Goal: Task Accomplishment & Management: Use online tool/utility

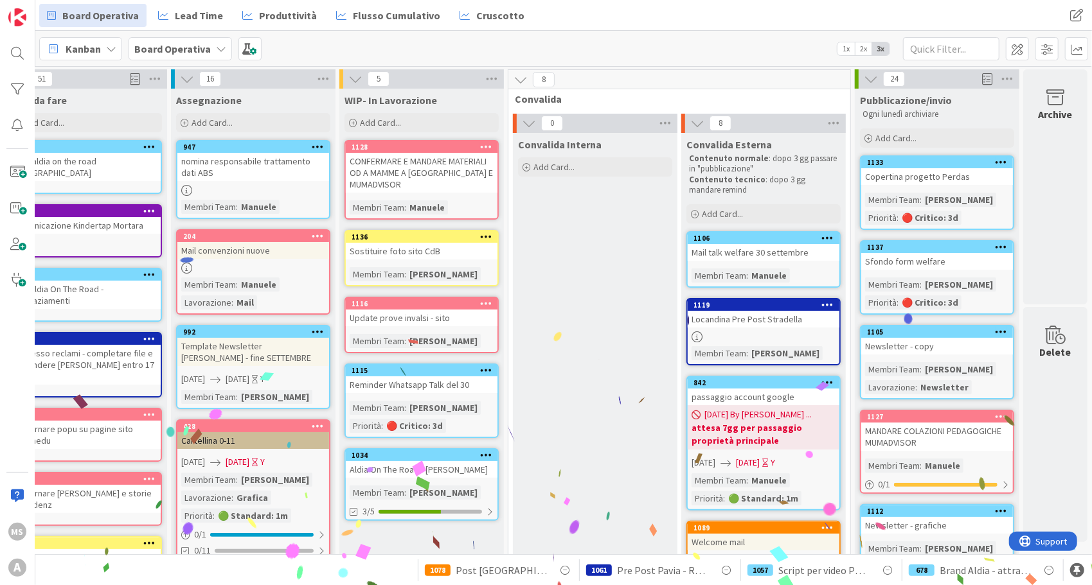
scroll to position [193, 46]
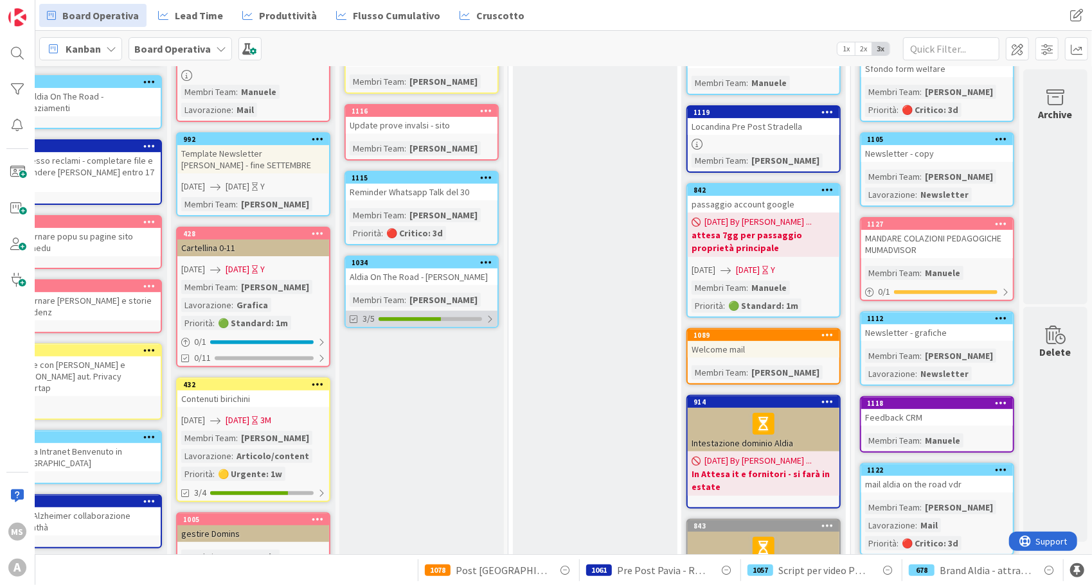
click at [460, 313] on div "3/5" at bounding box center [422, 319] width 152 height 16
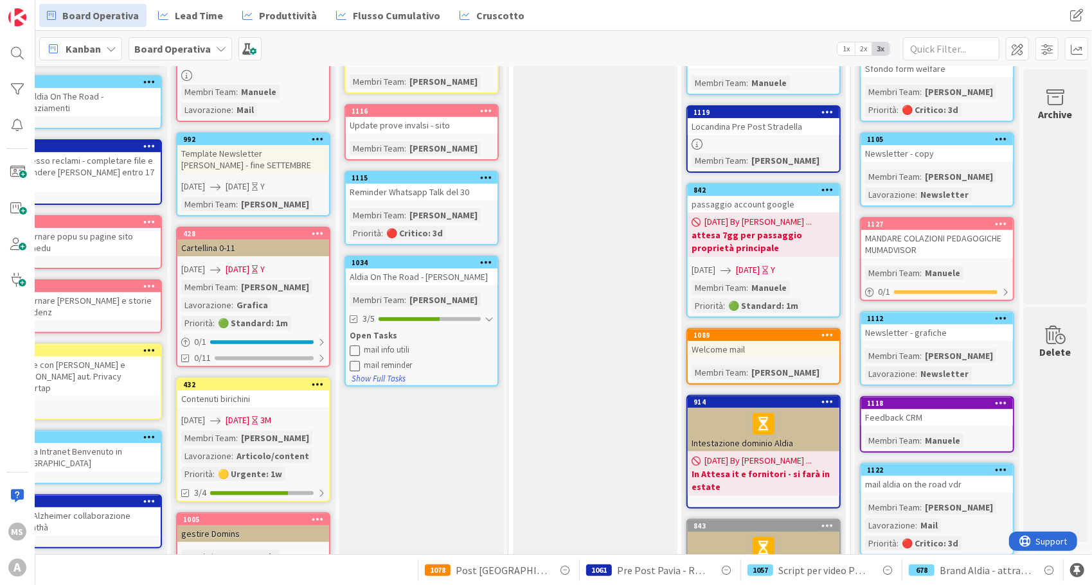
click at [384, 342] on div "mail info utili mail reminder" at bounding box center [422, 357] width 144 height 30
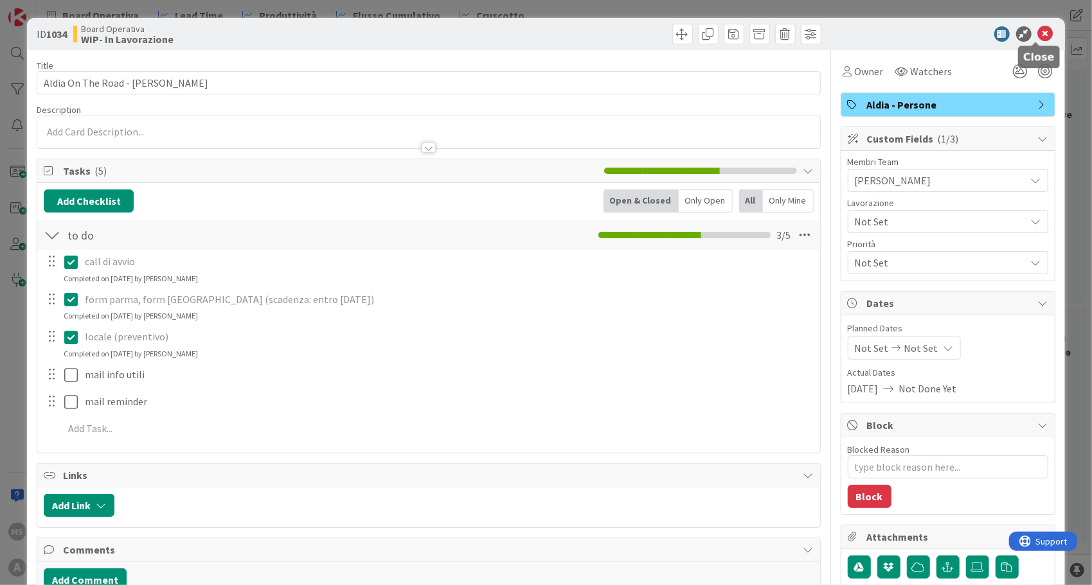
click at [1038, 31] on icon at bounding box center [1045, 33] width 15 height 15
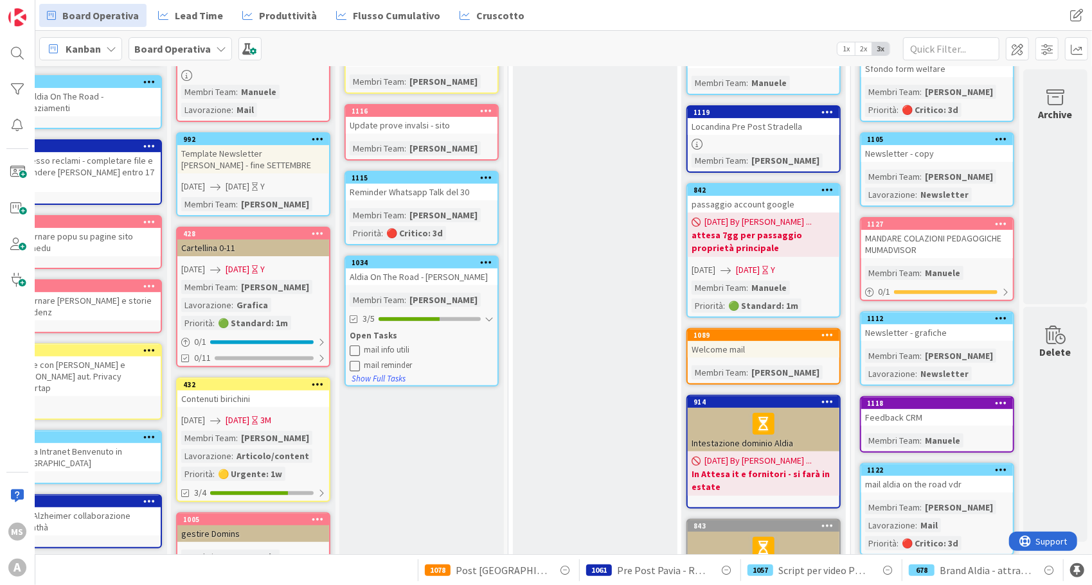
click at [350, 343] on div "mail info utili mail reminder" at bounding box center [422, 357] width 144 height 30
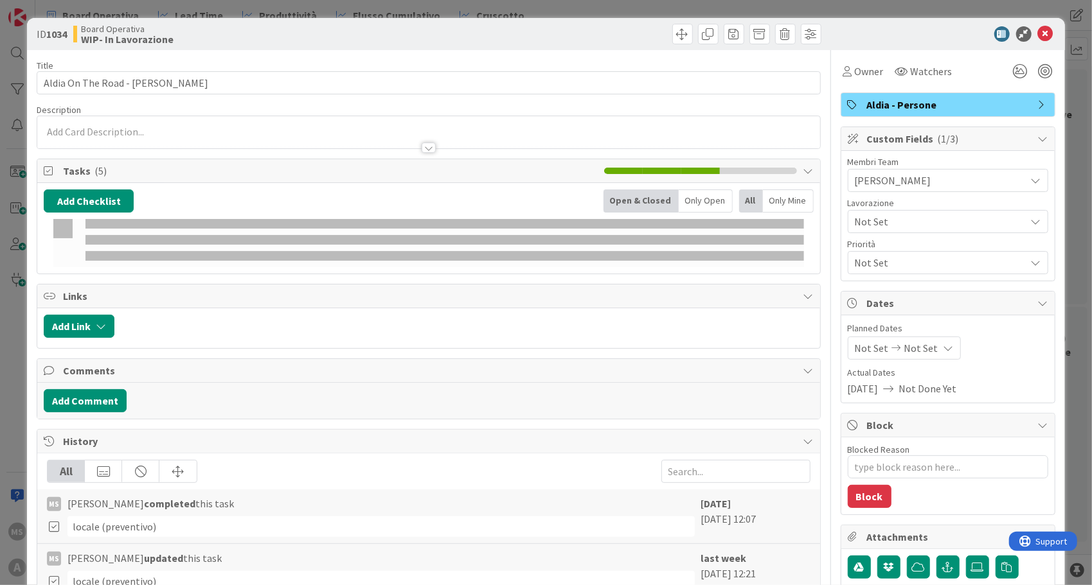
type textarea "x"
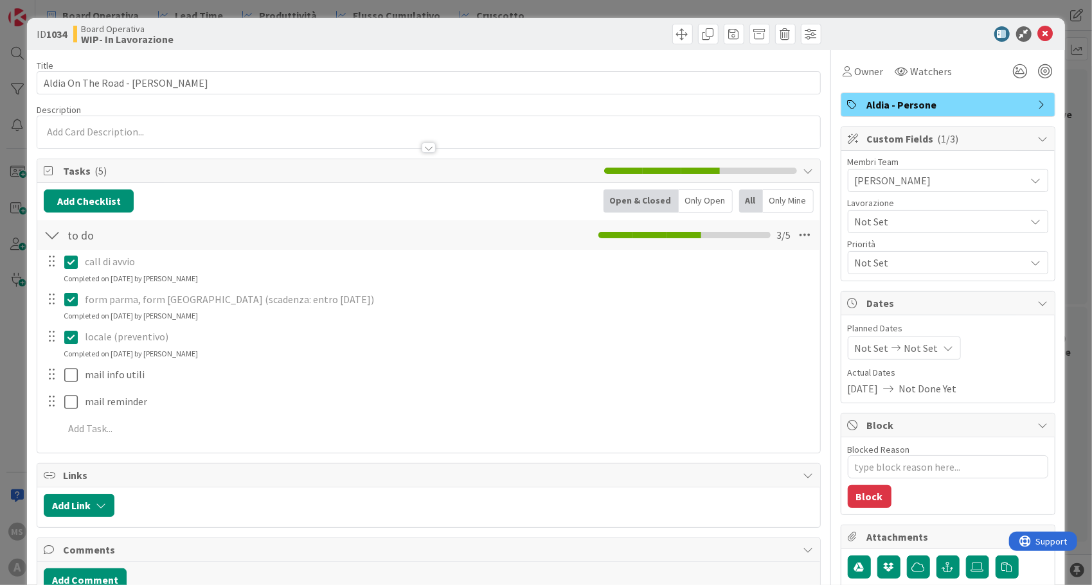
click at [1036, 27] on div "ID 1034 Board Operativa WIP- In Lavorazione" at bounding box center [545, 34] width 1037 height 32
click at [1038, 28] on icon at bounding box center [1045, 33] width 15 height 15
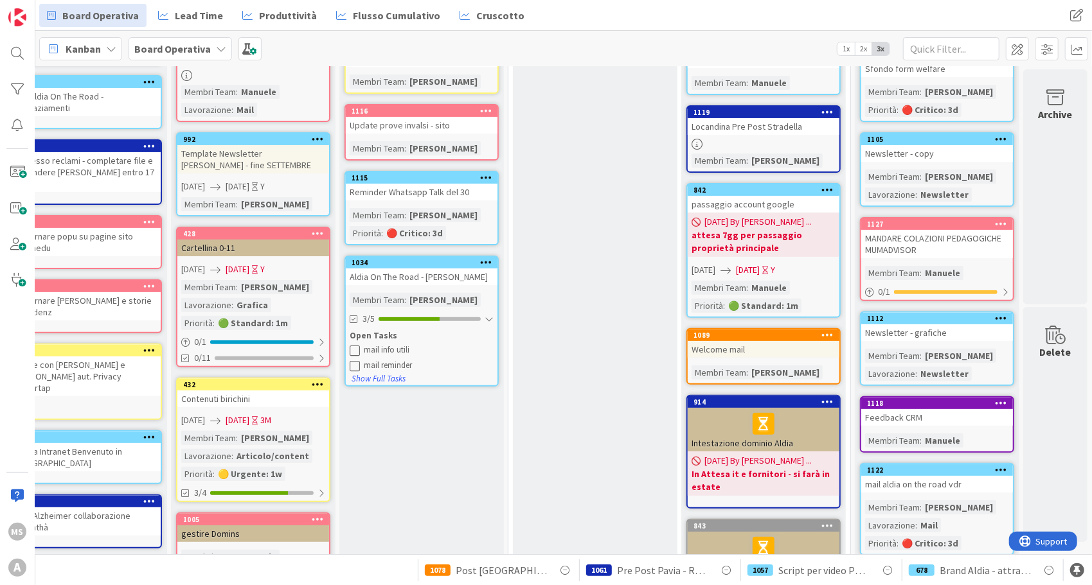
click at [350, 351] on icon at bounding box center [355, 350] width 10 height 10
click at [477, 432] on div "WIP- In Lavorazione Add Card... 1128 CONFERMARE E MANDARE MATERIALI OD A MAMME …" at bounding box center [421, 443] width 164 height 1094
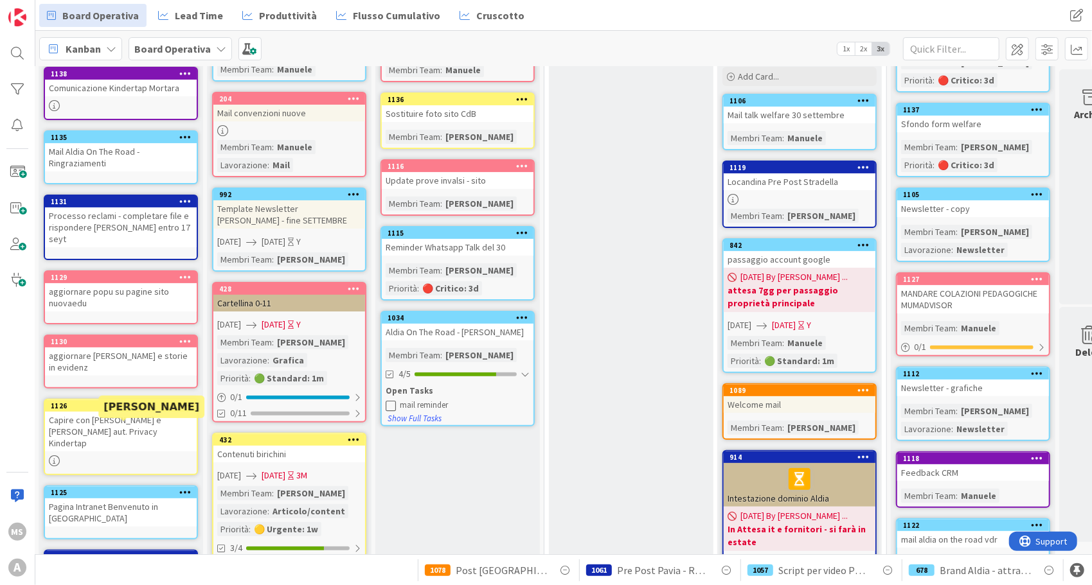
scroll to position [234, 1]
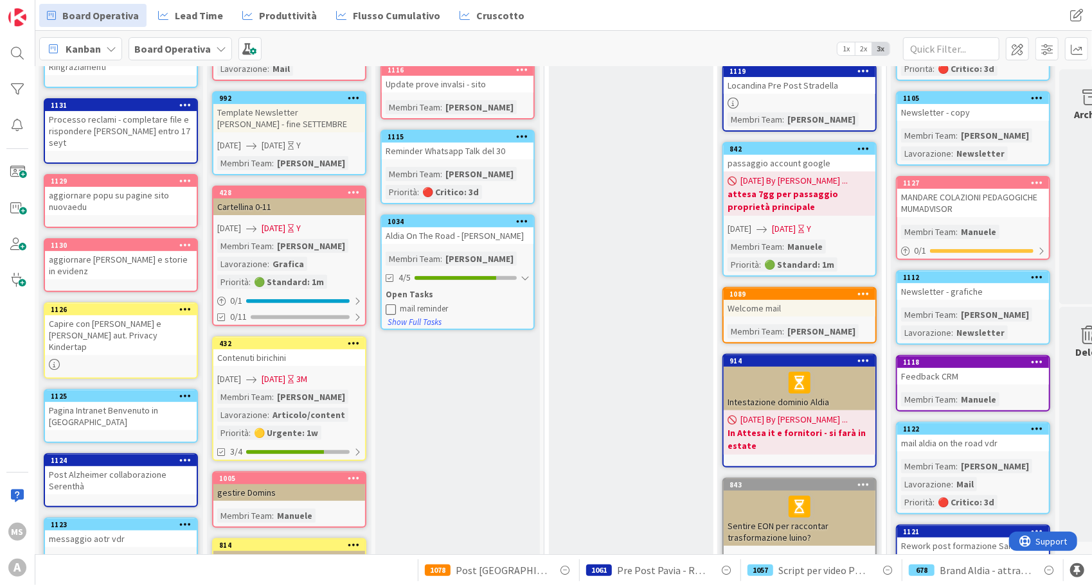
click at [92, 571] on link "Show More (41)" at bounding box center [121, 581] width 154 height 21
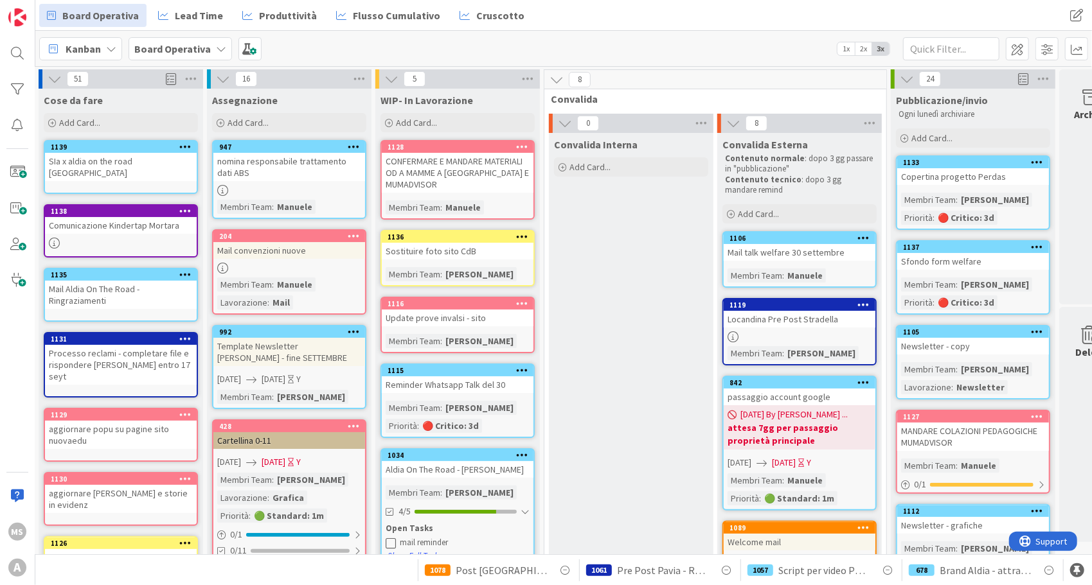
scroll to position [193, 1]
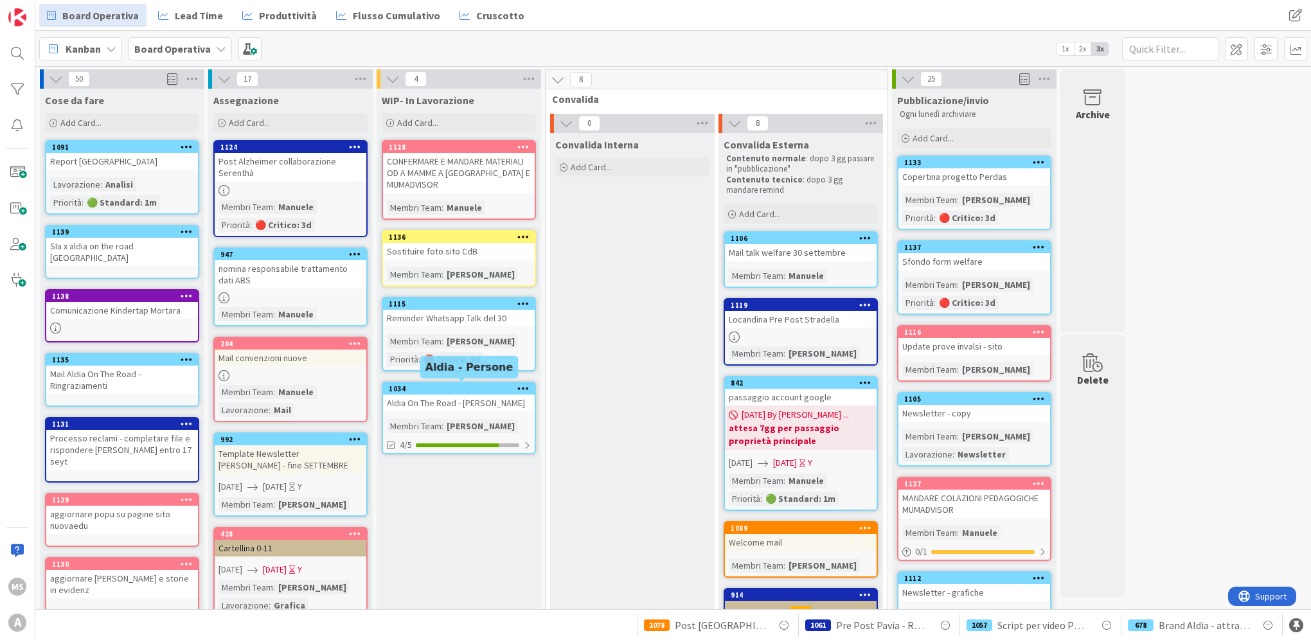
click at [484, 378] on div "WIP- In Lavorazione Add Card... 1128 CONFERMARE E MANDARE MATERIALI OD A MAMME …" at bounding box center [458, 626] width 164 height 1074
click at [486, 388] on div "1034" at bounding box center [462, 388] width 146 height 9
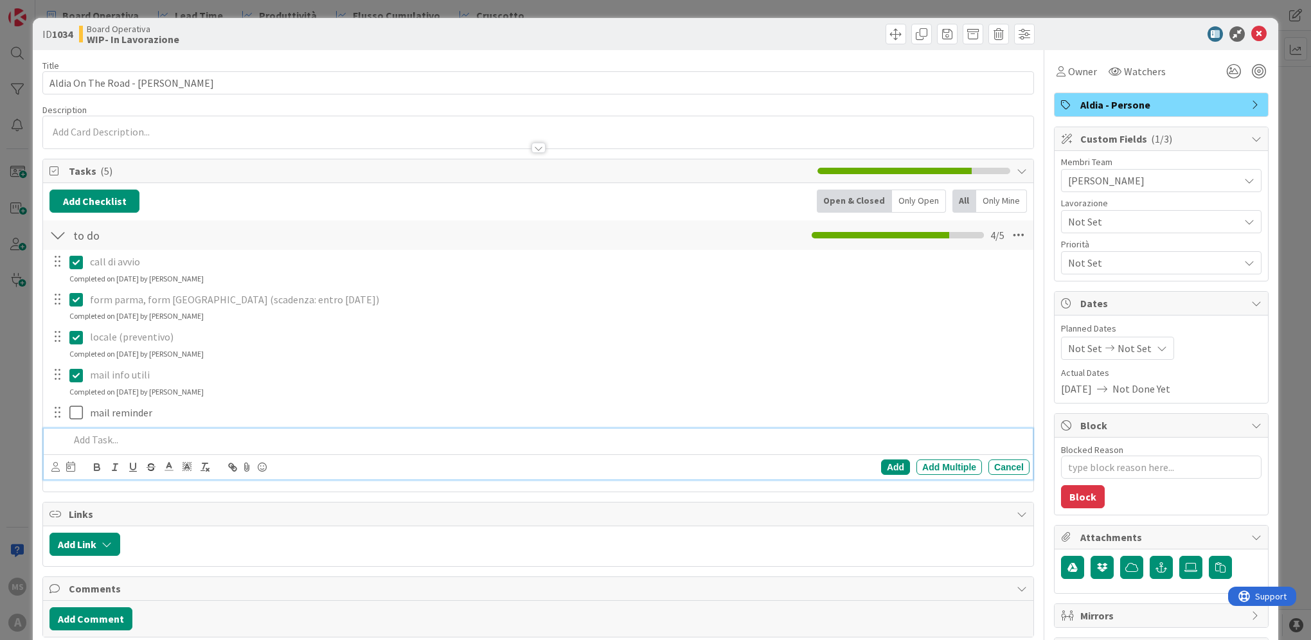
click at [86, 437] on p at bounding box center [546, 439] width 955 height 15
type textarea "x"
click at [892, 468] on div "Add" at bounding box center [895, 466] width 29 height 15
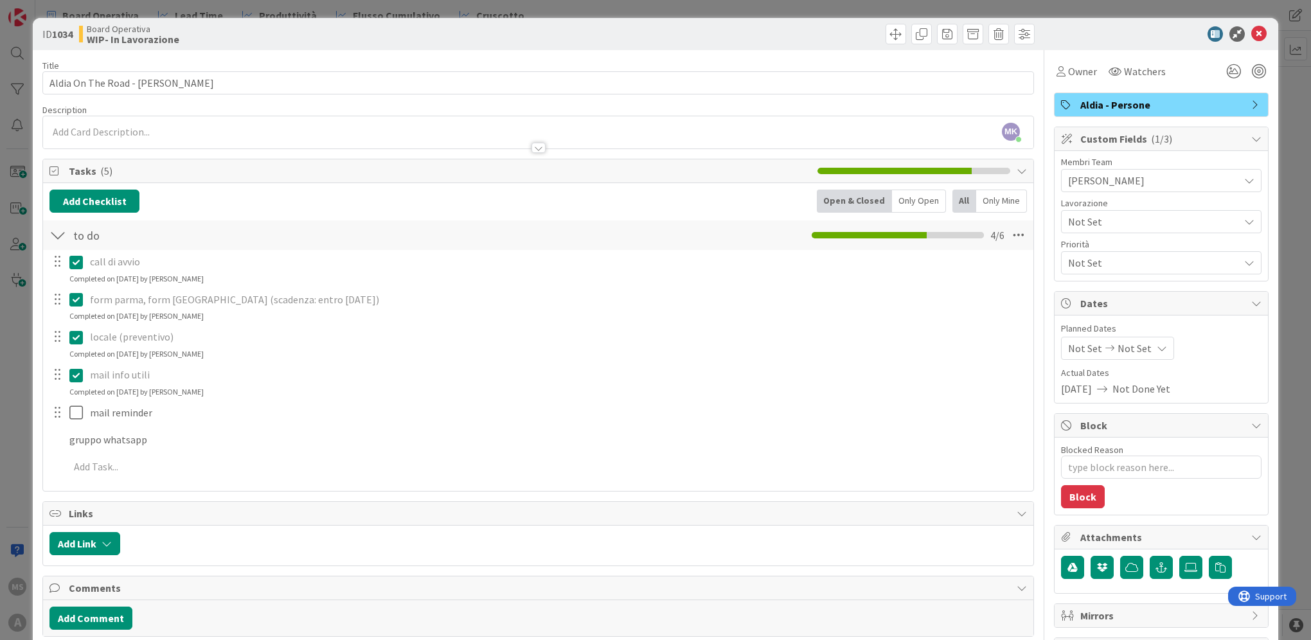
type textarea "x"
click at [1251, 36] on icon at bounding box center [1258, 33] width 15 height 15
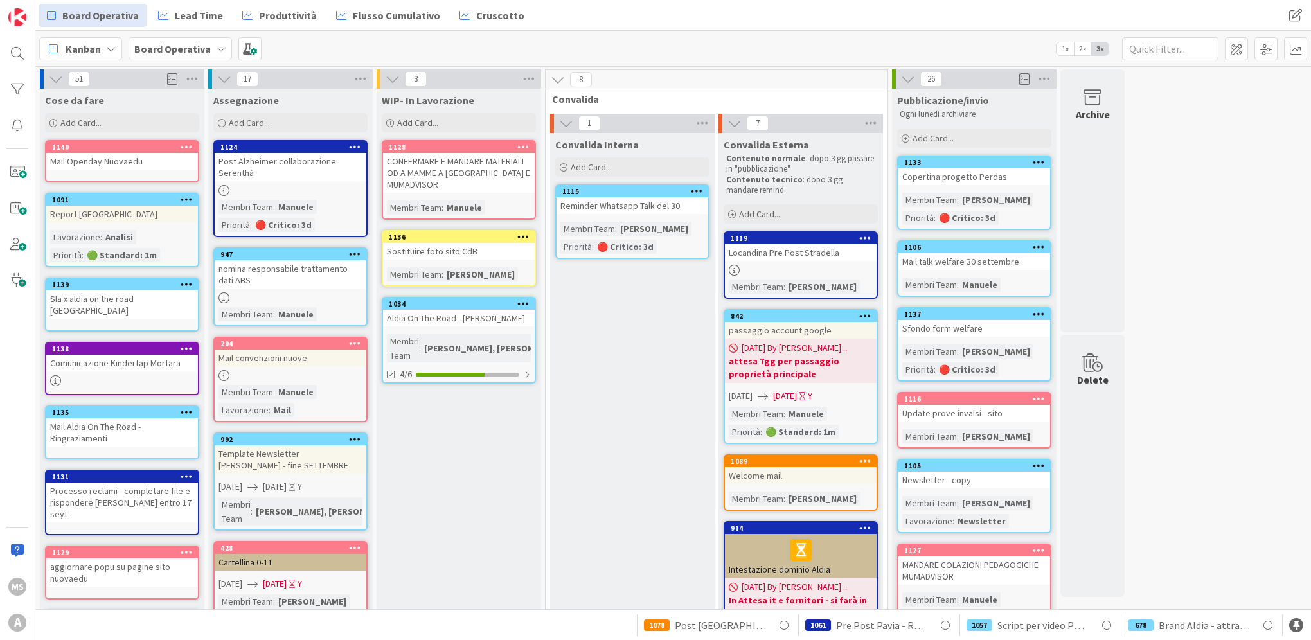
click at [222, 193] on icon at bounding box center [223, 190] width 11 height 11
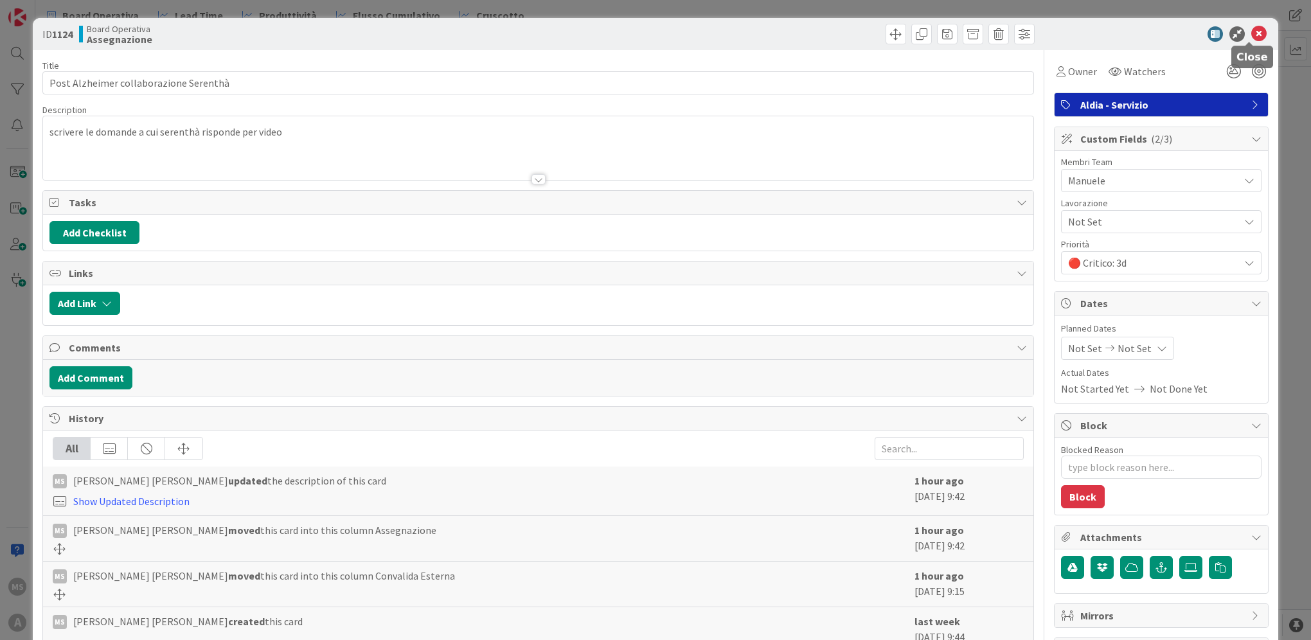
click at [1255, 31] on icon at bounding box center [1258, 33] width 15 height 15
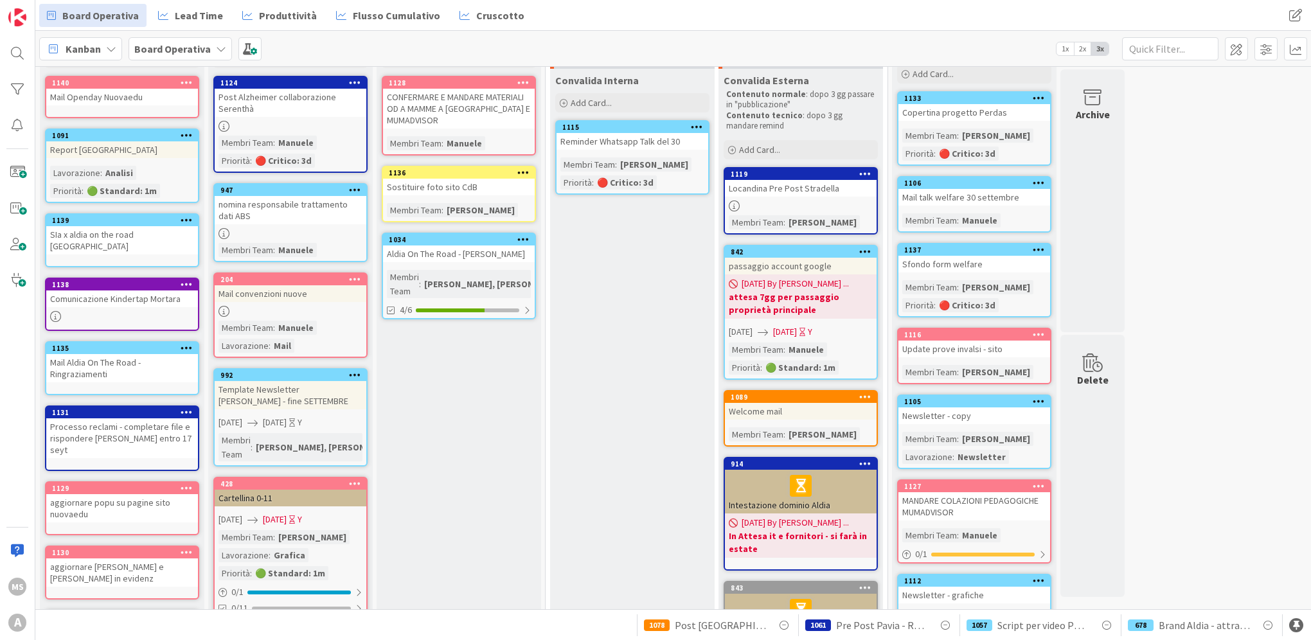
scroll to position [321, 0]
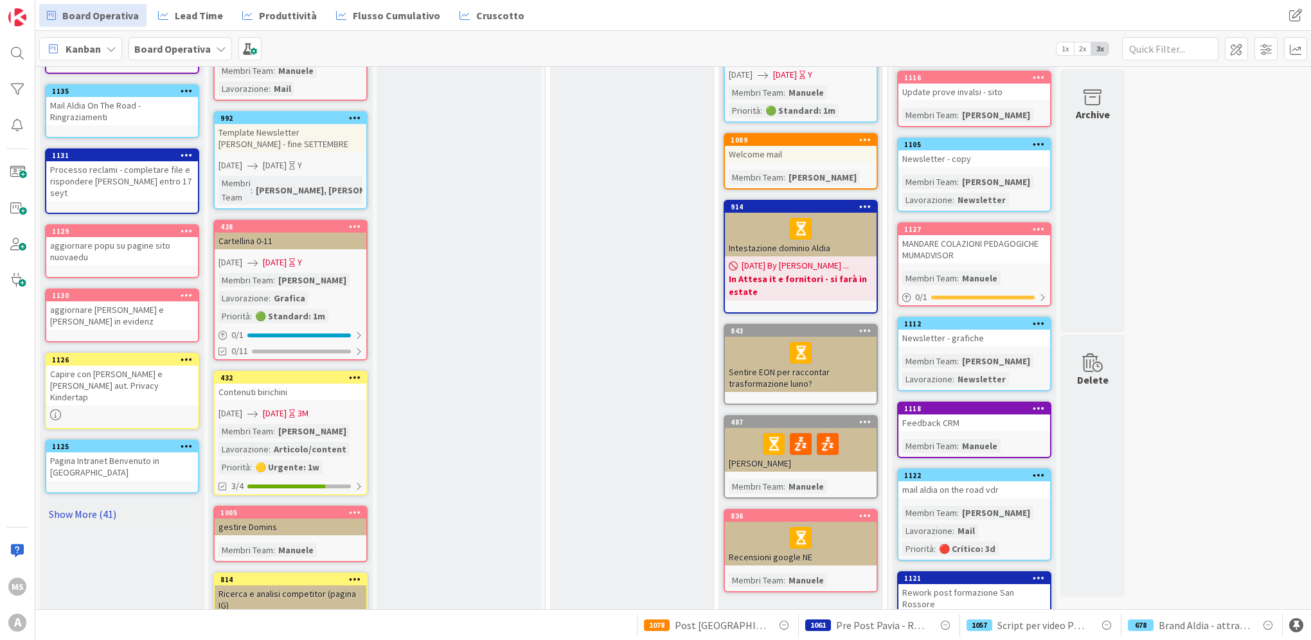
click at [85, 504] on link "Show More (41)" at bounding box center [122, 514] width 154 height 21
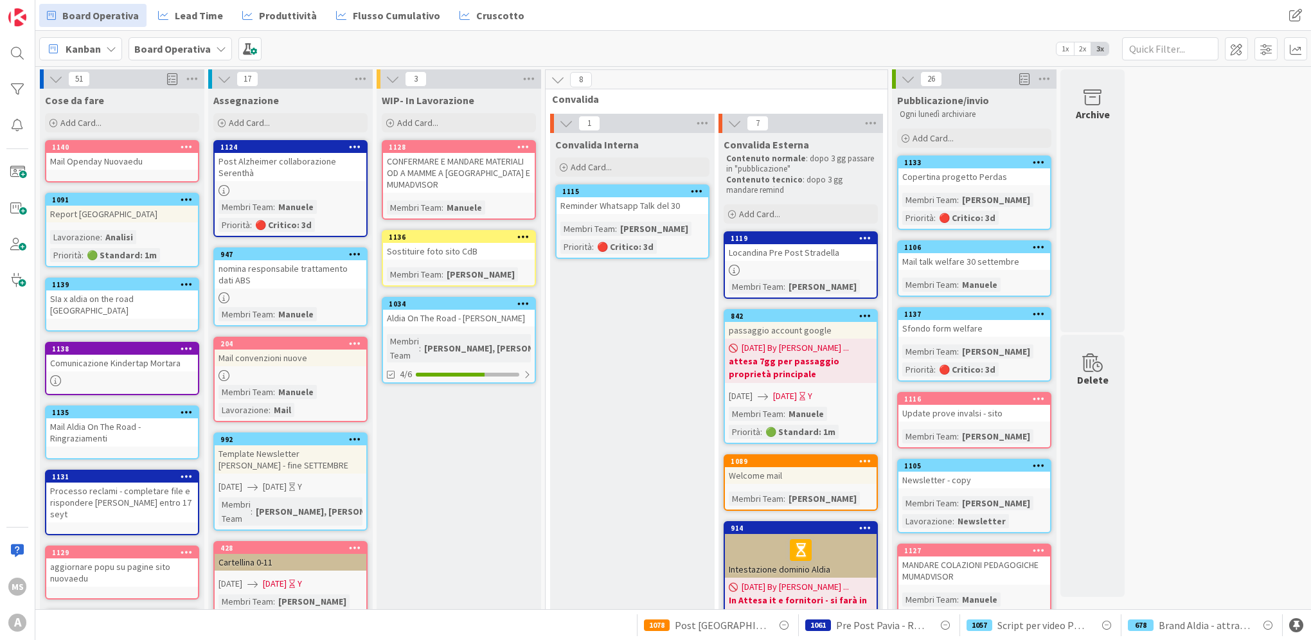
scroll to position [0, 0]
click at [113, 126] on div "Add Card..." at bounding box center [122, 122] width 154 height 19
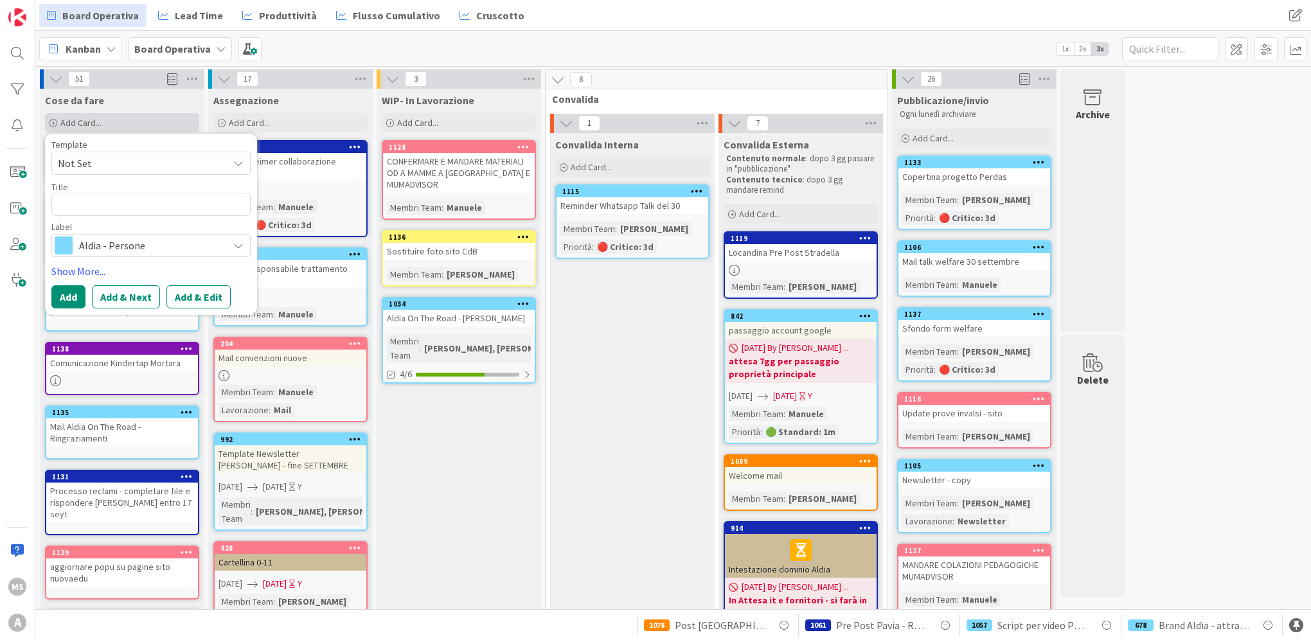
type textarea "x"
type textarea "P"
type textarea "x"
type textarea "Po"
type textarea "x"
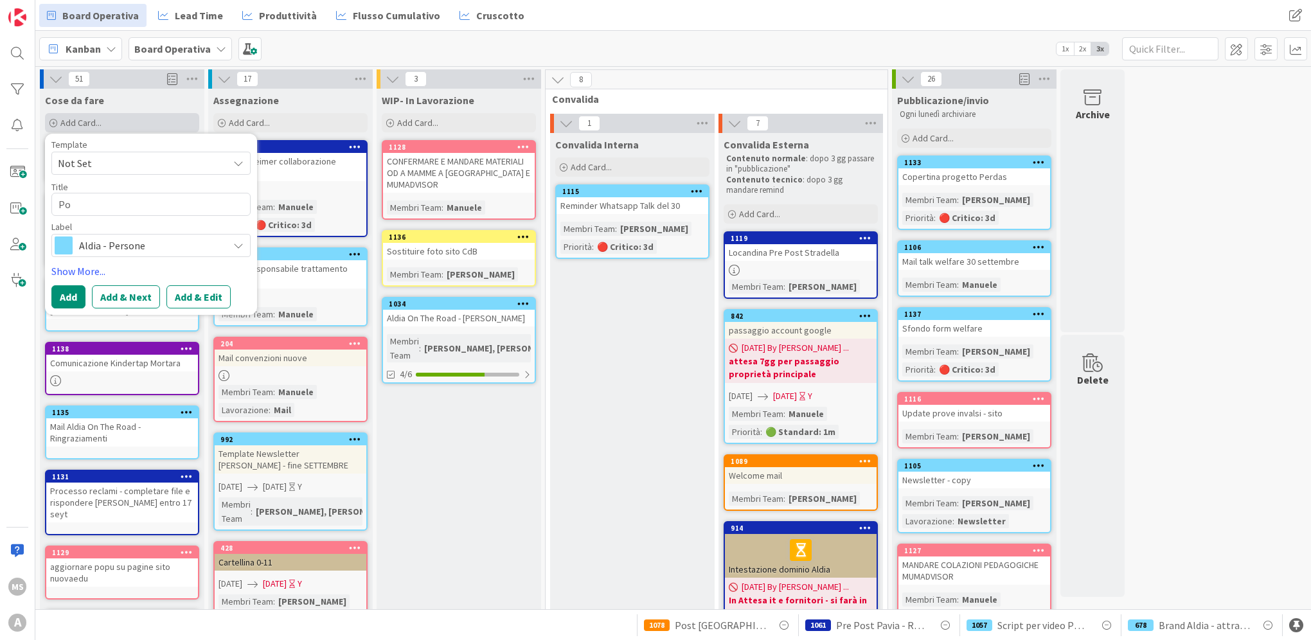
type textarea "Pos"
type textarea "x"
type textarea "Post"
type textarea "x"
type textarea "Post"
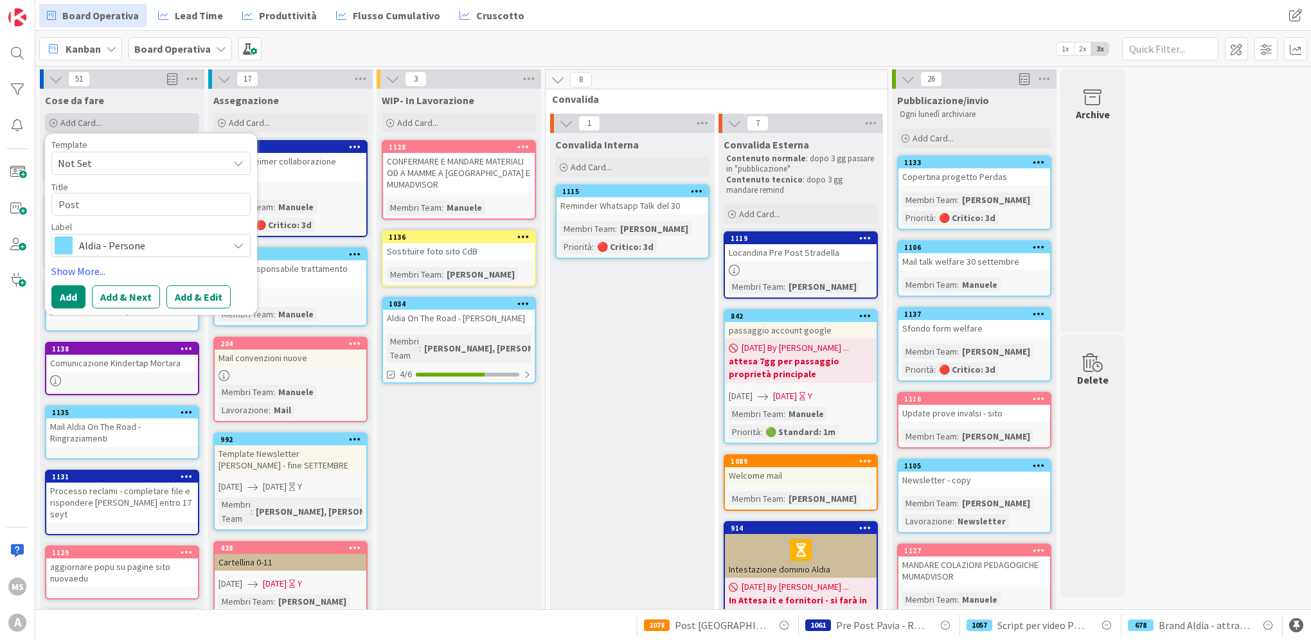
type textarea "x"
type textarea "Post D"
type textarea "x"
type textarea "Post"
type textarea "x"
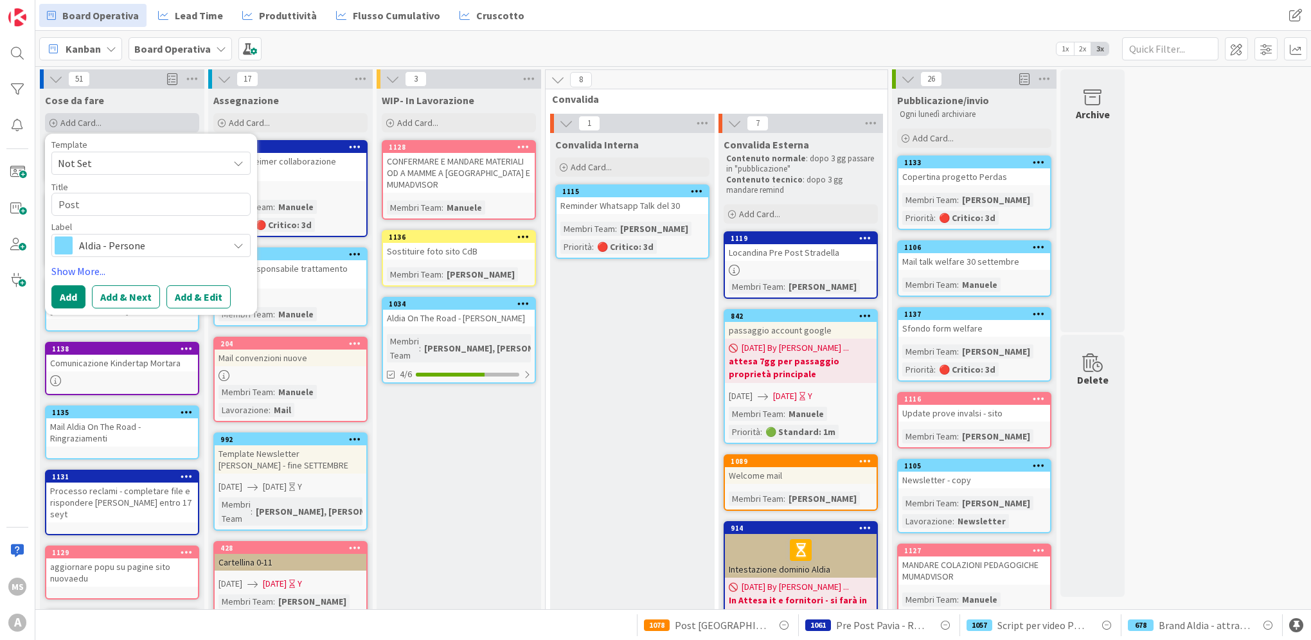
type textarea "Post F"
type textarea "x"
type textarea "Post Fe"
type textarea "x"
type textarea "Post Fes"
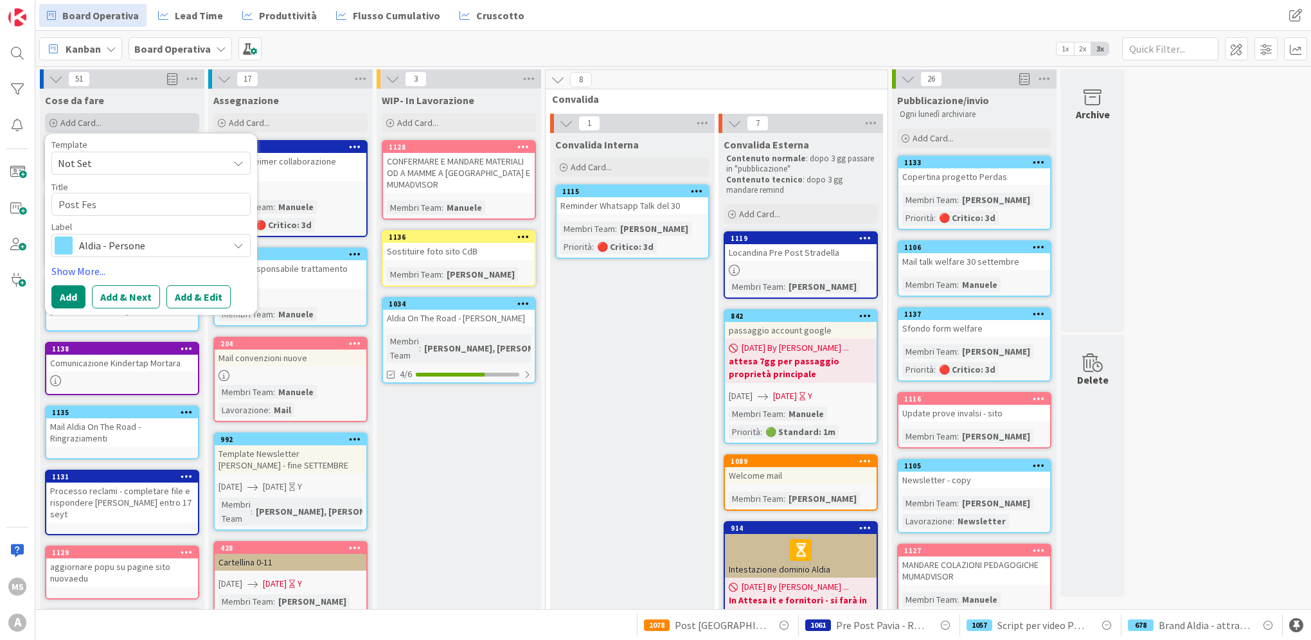
type textarea "x"
type textarea "Post Festi"
type textarea "x"
type textarea "Post Festio"
type textarea "x"
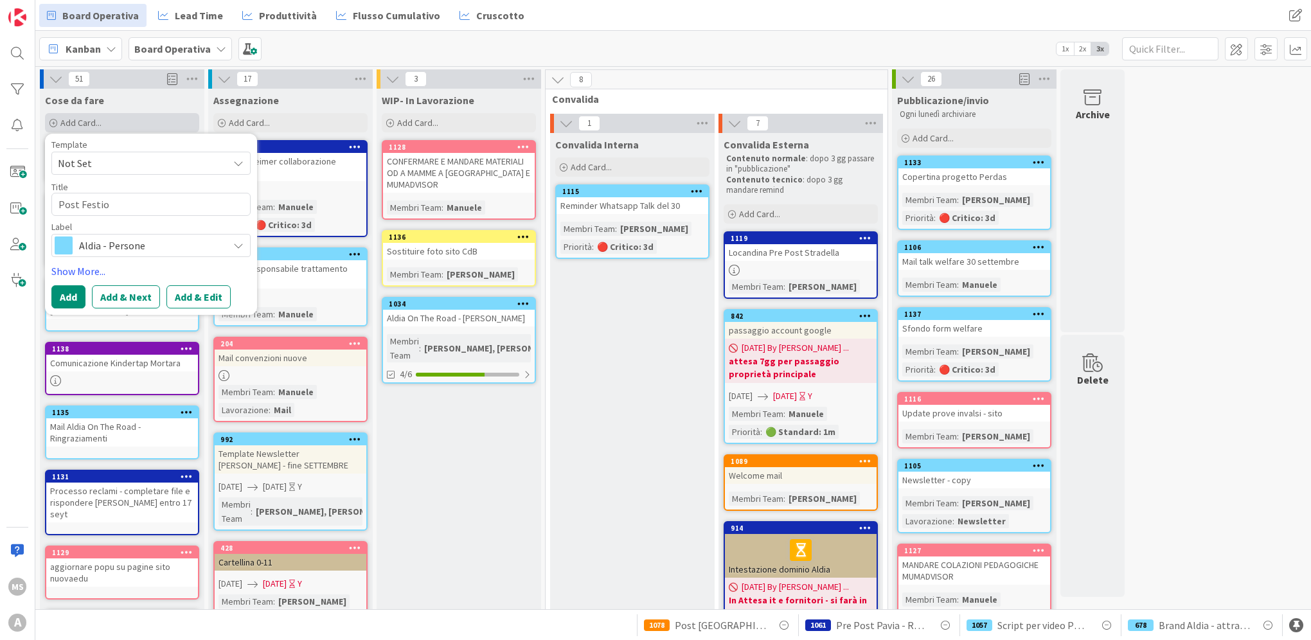
type textarea "Post Festiov"
type textarea "x"
type textarea "Post Festio"
type textarea "x"
type textarea "Post Festiv"
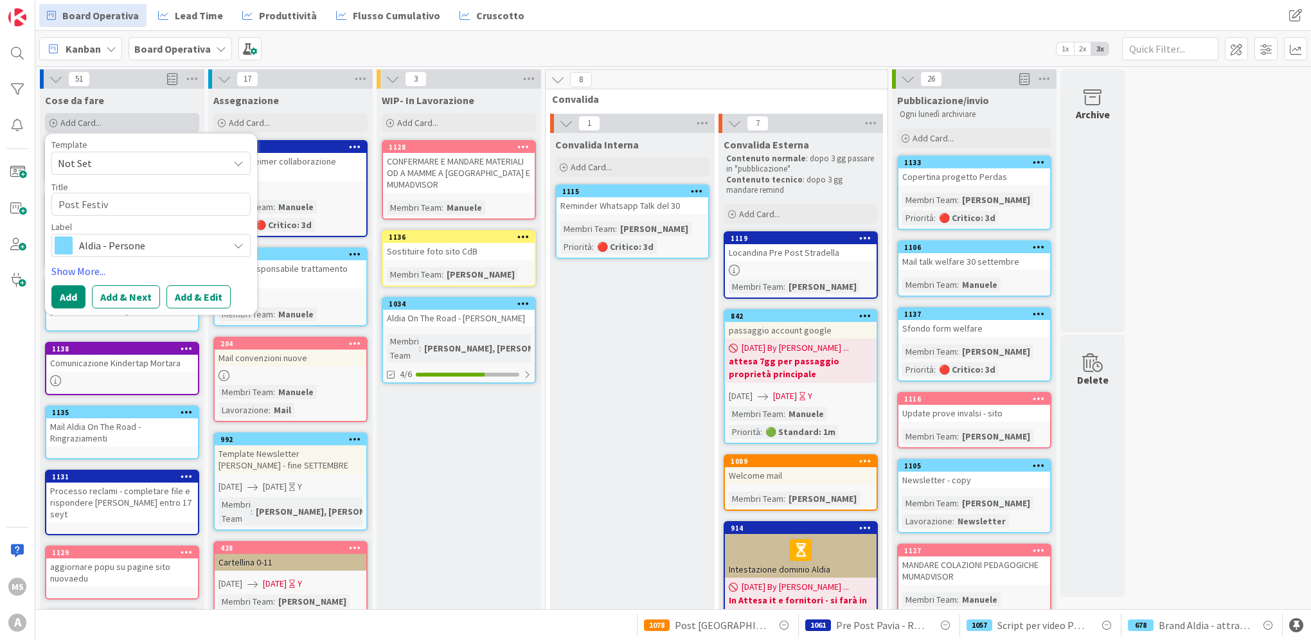
type textarea "x"
type textarea "Post Festiva"
type textarea "x"
type textarea "Post Festival"
type textarea "x"
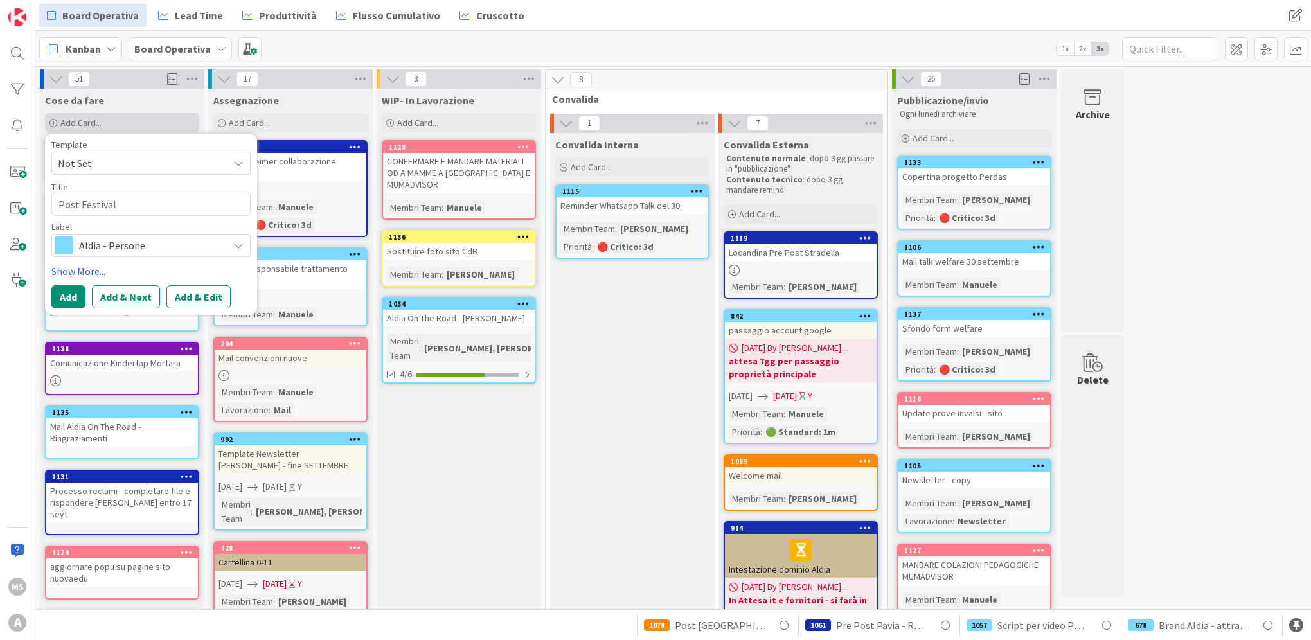
type textarea "Post Festival"
type textarea "x"
type textarea "Post Festival d"
type textarea "x"
type textarea "Post Festival de"
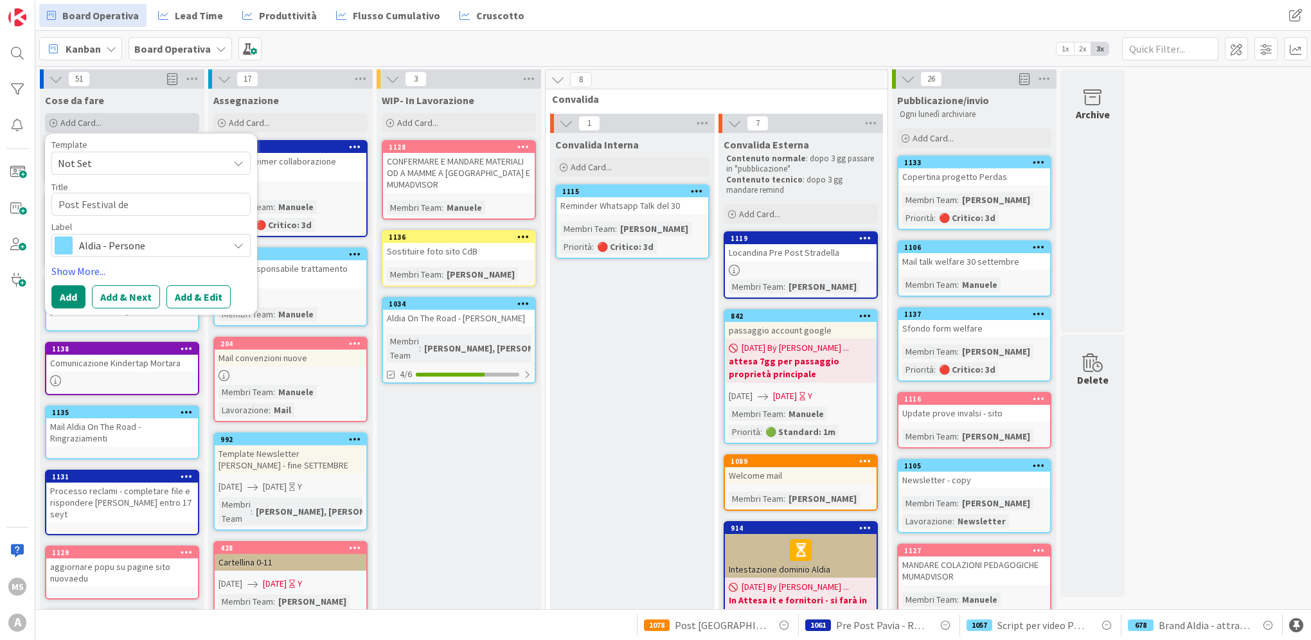
type textarea "x"
type textarea "Post Festival del"
type textarea "x"
type textarea "Post Festival dell"
type textarea "x"
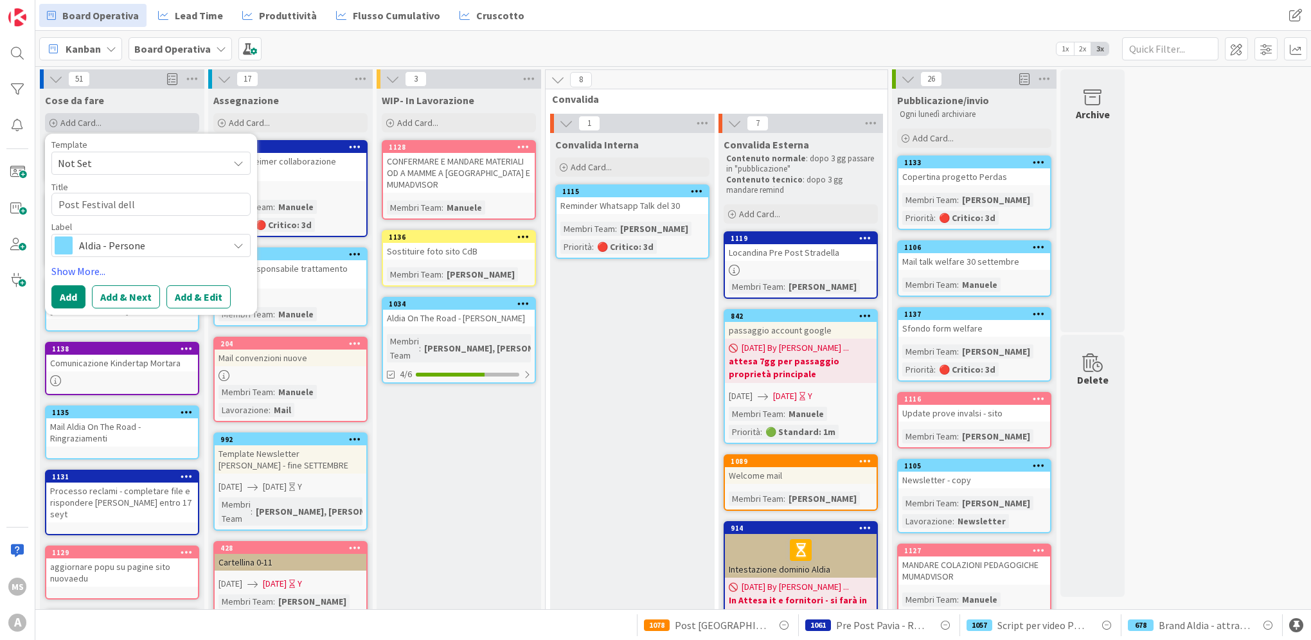
type textarea "Post Festival dell'"
type textarea "x"
type textarea "Post Festival dell'I"
type textarea "x"
type textarea "Post Festival dell'In"
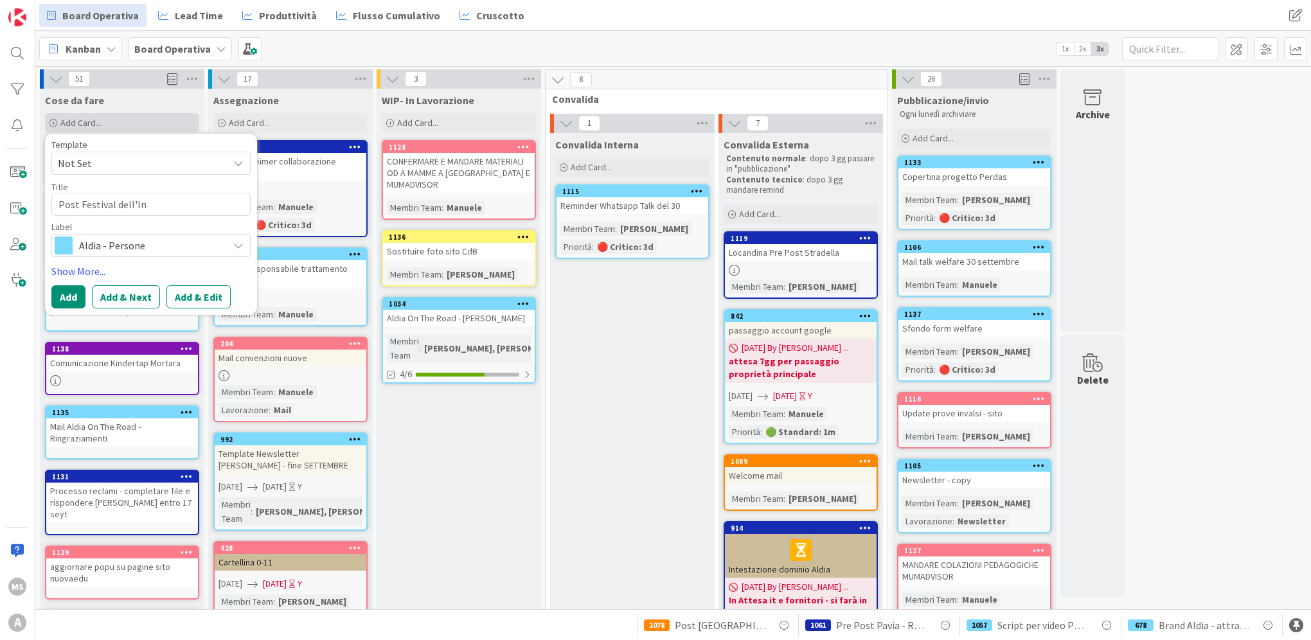
type textarea "x"
type textarea "Post Festival dell'Inn"
type textarea "x"
type textarea "Post Festival dell'Inno"
type textarea "x"
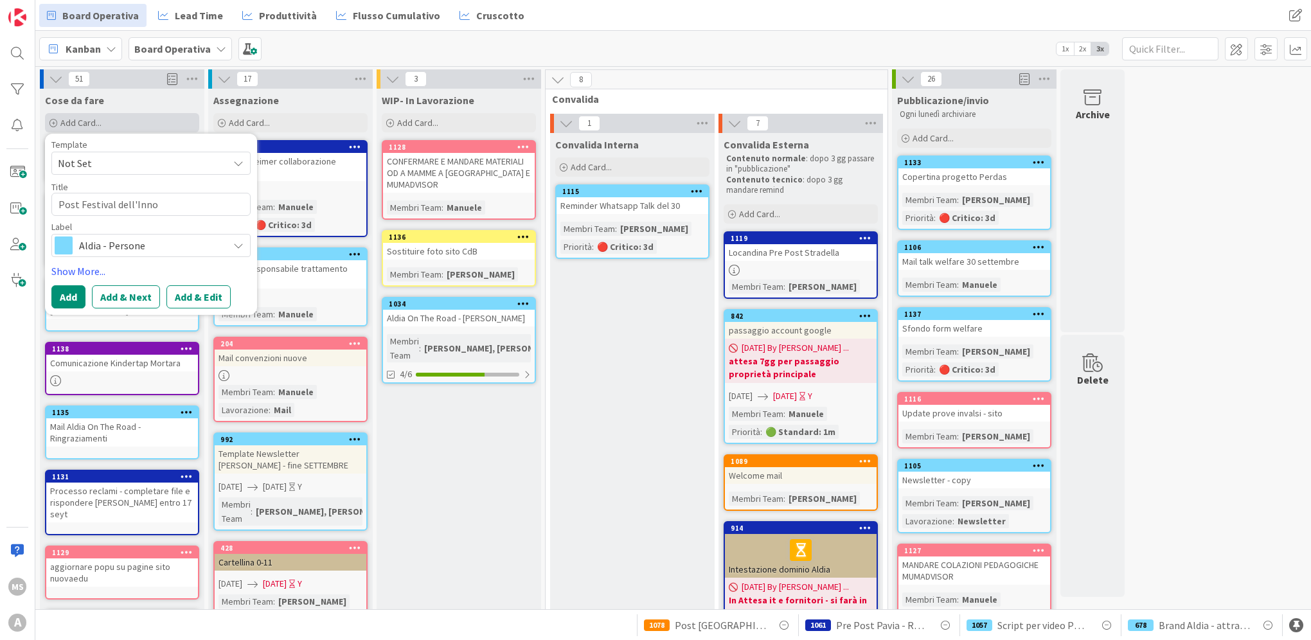
type textarea "Post Festival dell'Innov"
type textarea "x"
type textarea "Post Festival dell'Innova"
type textarea "x"
type textarea "Post Festival dell'Innovaz"
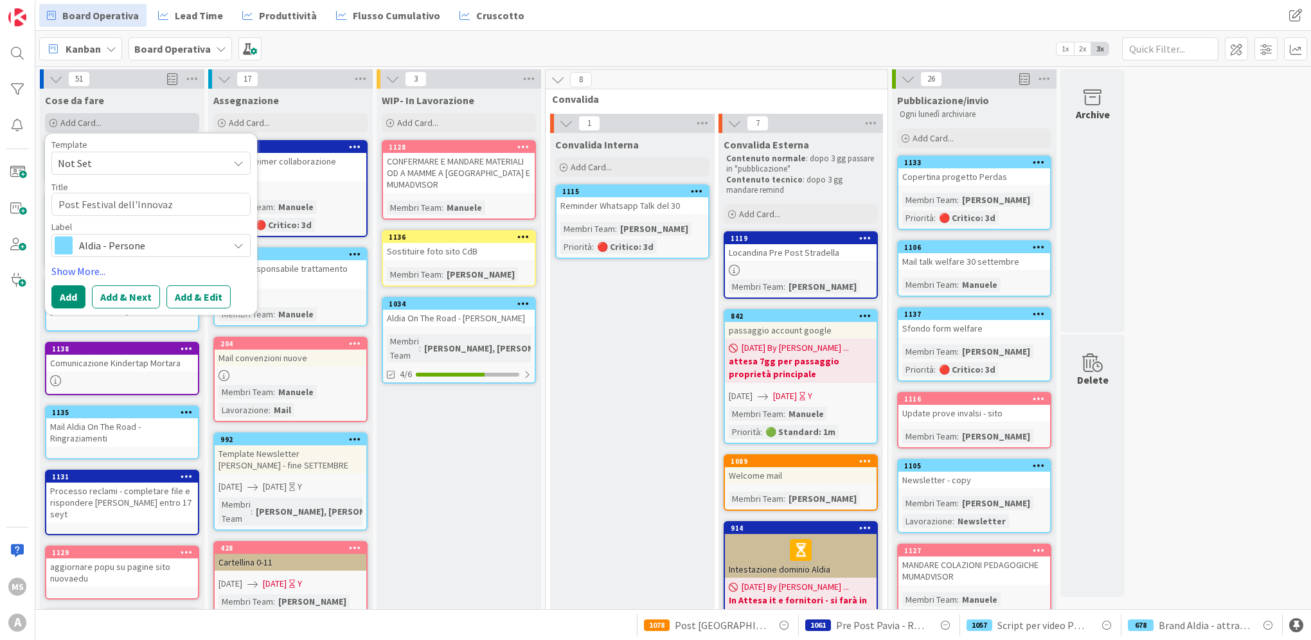
type textarea "x"
type textarea "Post Festival dell'Innovazi"
type textarea "x"
type textarea "Post Festival dell'Innovazio"
type textarea "x"
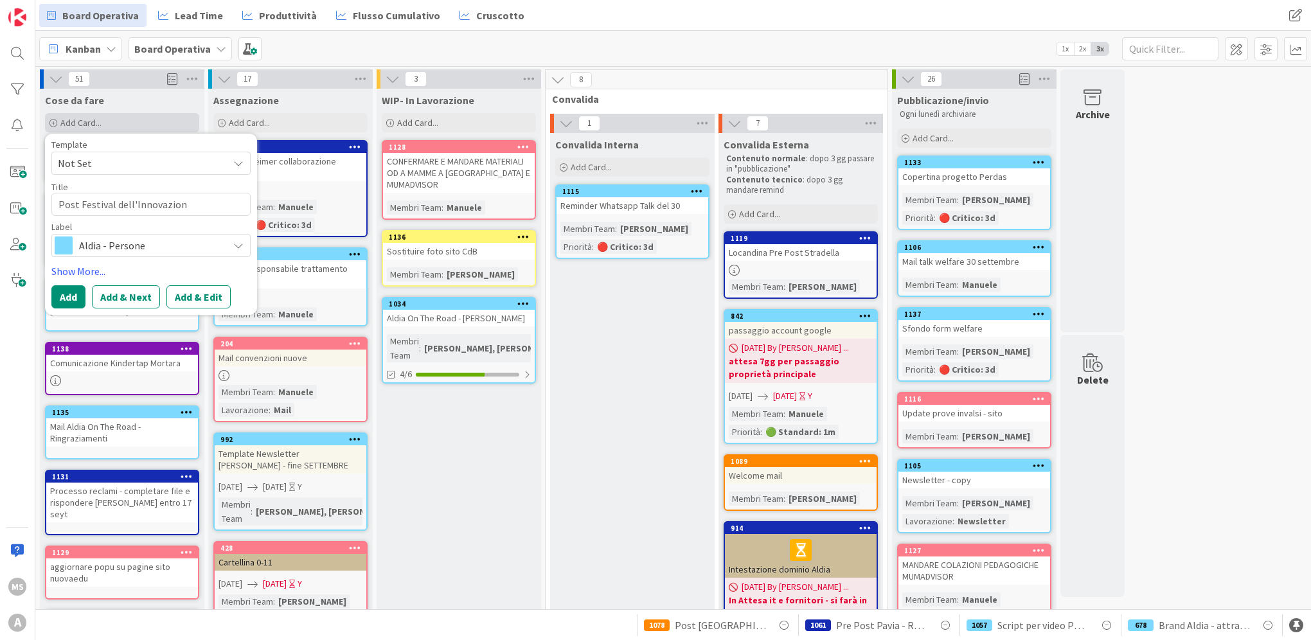
type textarea "Post Festival dell'Innovazione"
type textarea "x"
type textarea "Post Festival dell'Innovazione"
click at [68, 296] on button "Add" at bounding box center [68, 296] width 34 height 23
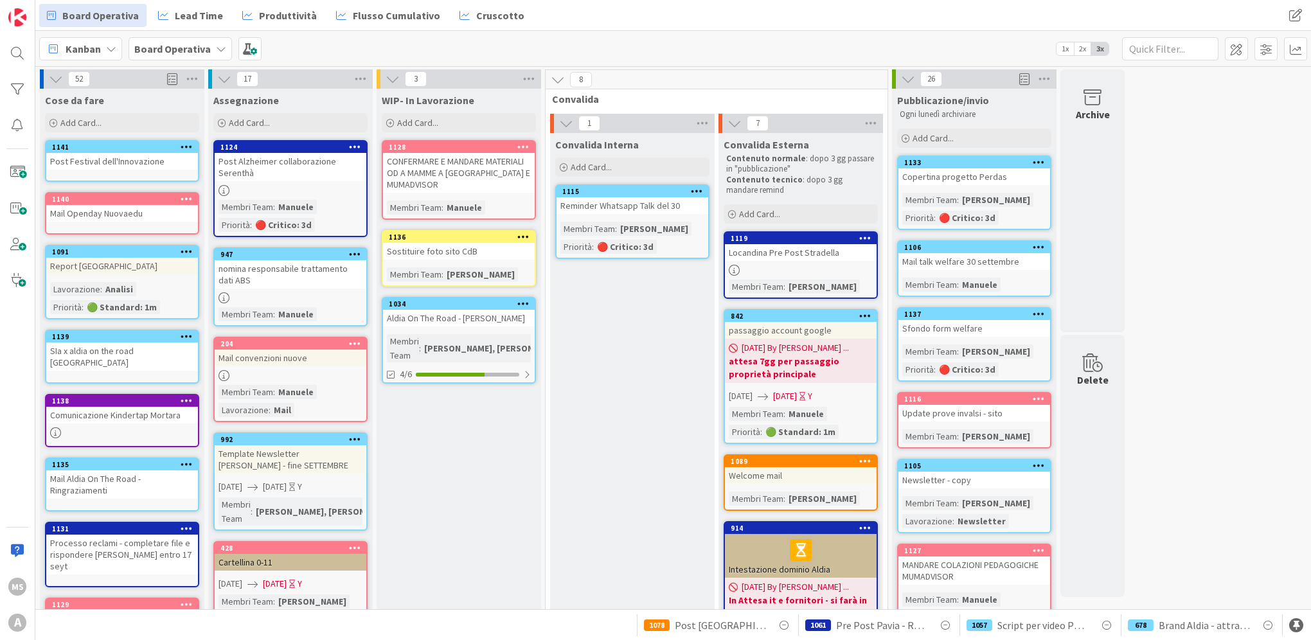
click at [123, 140] on link "1141 Post Festival dell'Innovazione" at bounding box center [122, 161] width 154 height 42
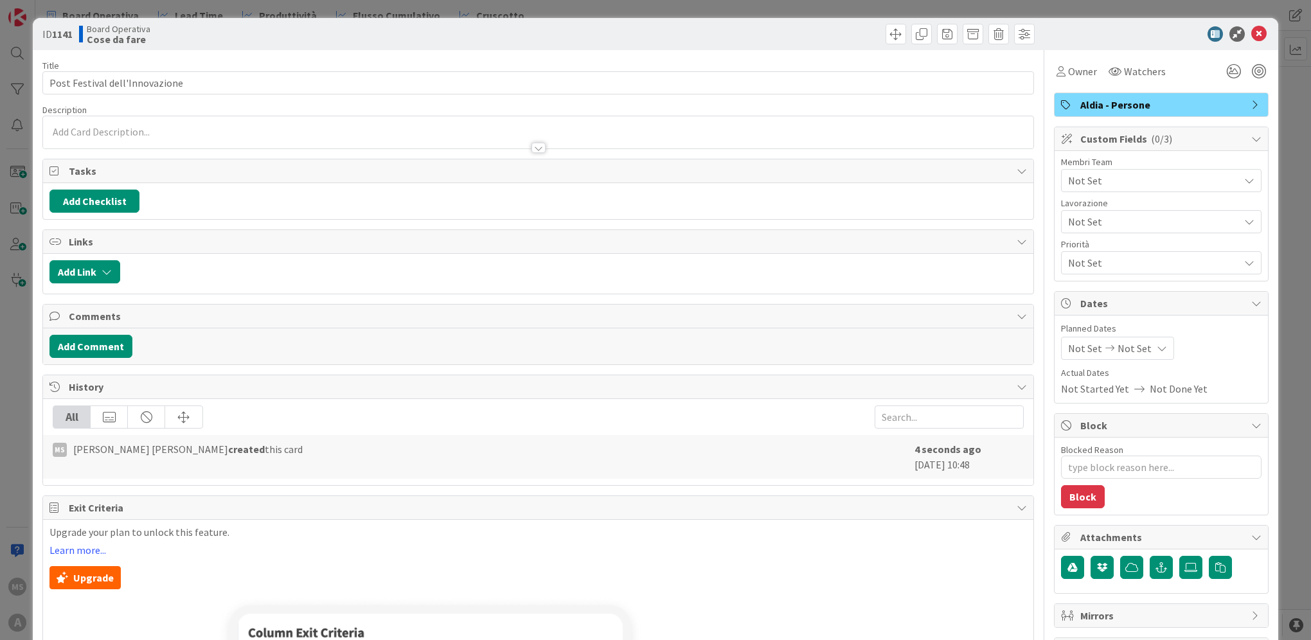
click at [1139, 169] on div "Not Set" at bounding box center [1161, 180] width 200 height 23
click at [1217, 173] on span "Not Set" at bounding box center [1153, 180] width 171 height 15
click at [1160, 221] on span "Not Set" at bounding box center [1150, 222] width 164 height 18
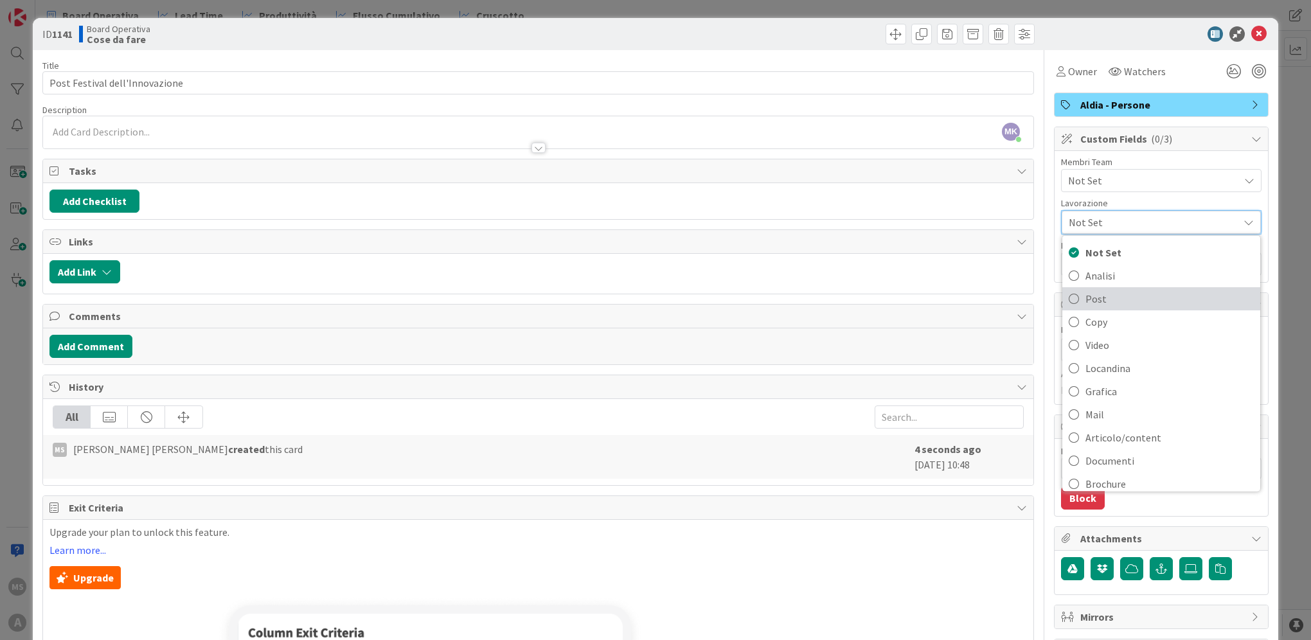
click at [1145, 298] on span "Post" at bounding box center [1169, 298] width 168 height 19
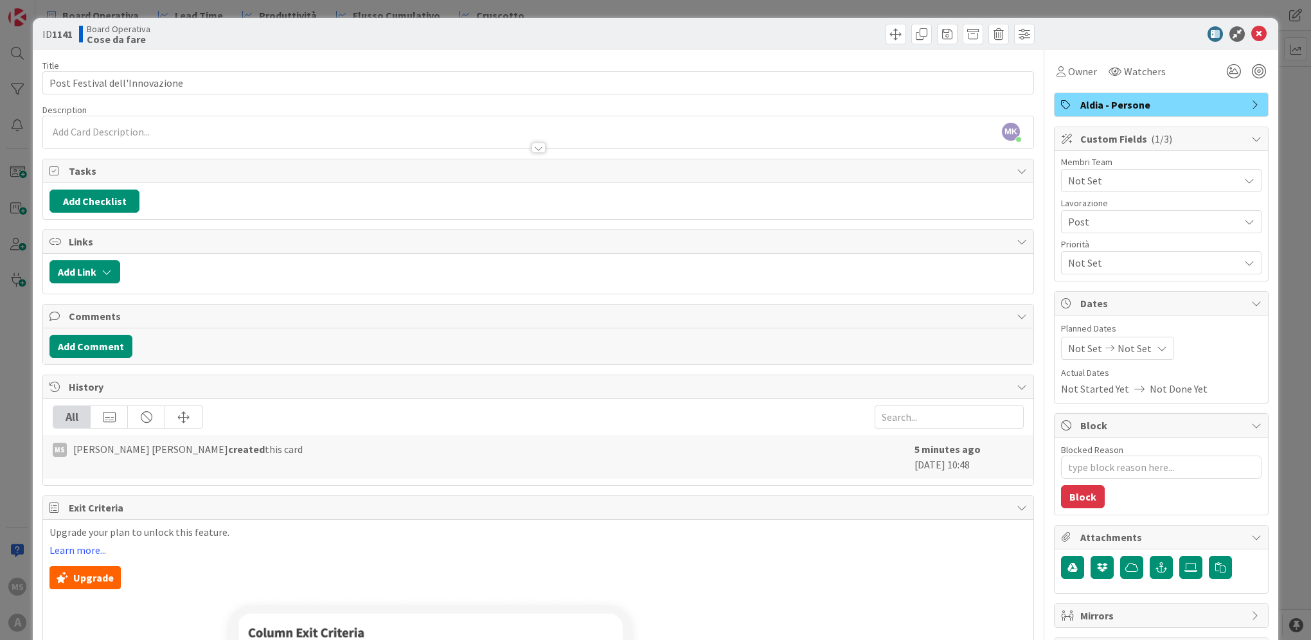
type textarea "x"
click at [1251, 30] on icon at bounding box center [1258, 33] width 15 height 15
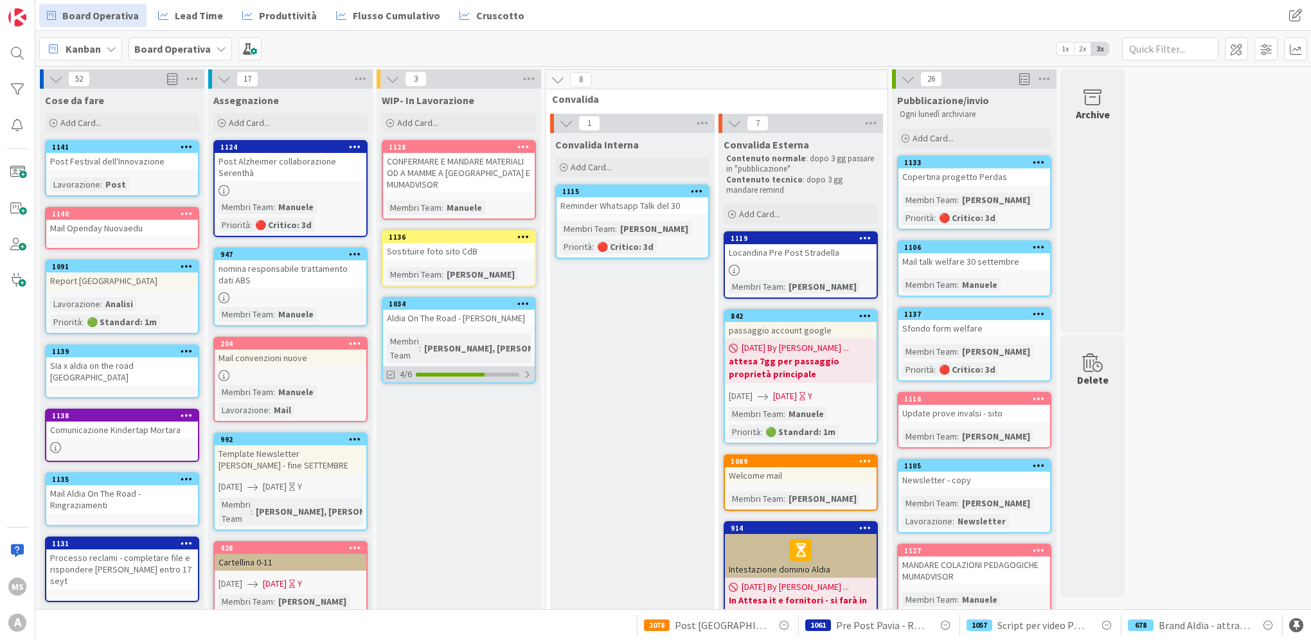
click at [403, 366] on div "4/6" at bounding box center [459, 374] width 152 height 16
click at [391, 416] on icon at bounding box center [392, 421] width 10 height 10
